Goal: Find specific page/section: Find specific page/section

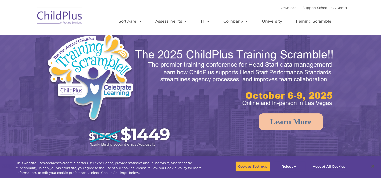
select select "MEDIUM"
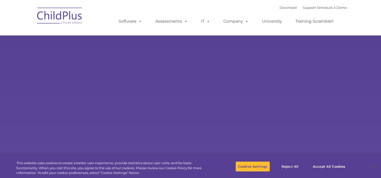
select select "MEDIUM"
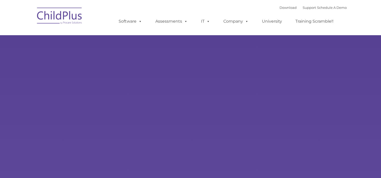
type input ""
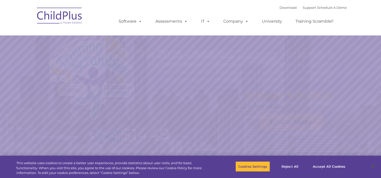
select select "MEDIUM"
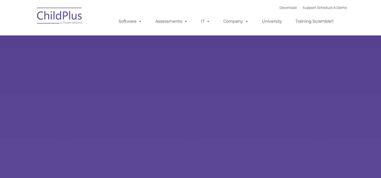
type input ""
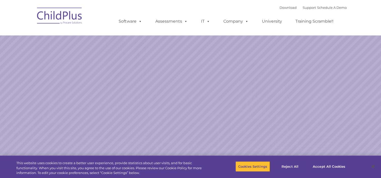
select select "MEDIUM"
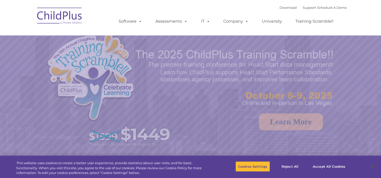
select select "MEDIUM"
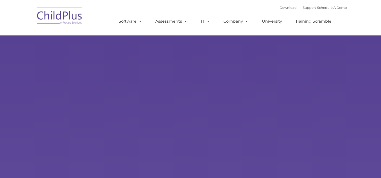
type input ""
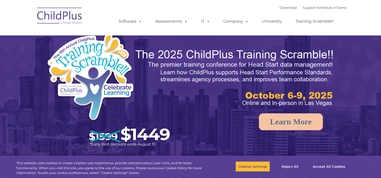
select select "MEDIUM"
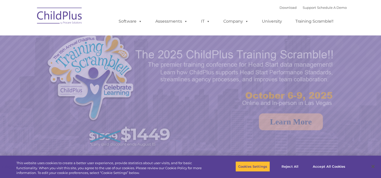
select select "MEDIUM"
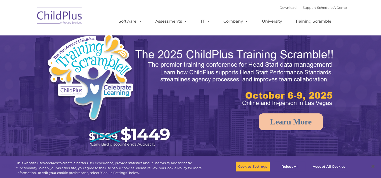
select select "MEDIUM"
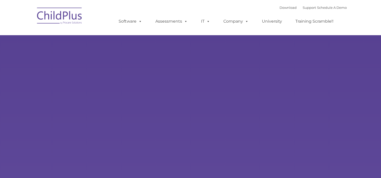
type input ""
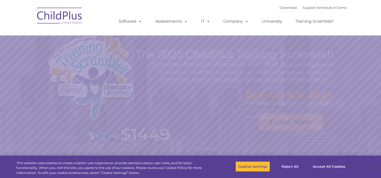
select select "MEDIUM"
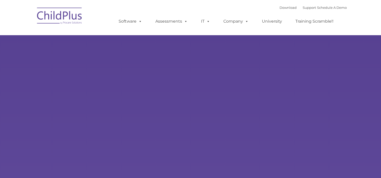
type input ""
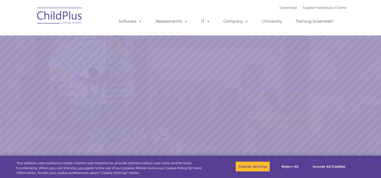
select select "MEDIUM"
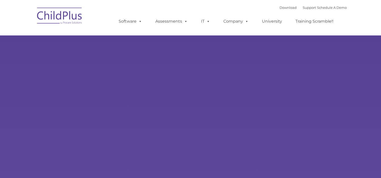
type input ""
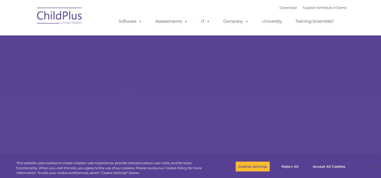
select select "MEDIUM"
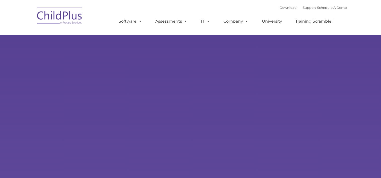
type input ""
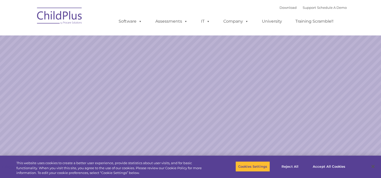
select select "MEDIUM"
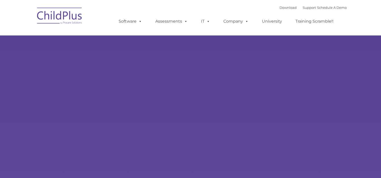
type input ""
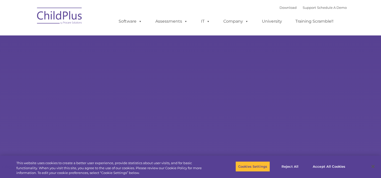
select select "MEDIUM"
